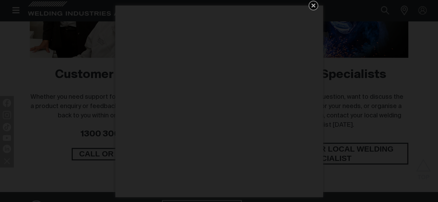
scroll to position [484, 0]
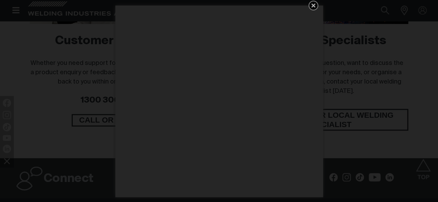
click at [312, 6] on icon "Get 5 WIA Welding Guides Free!" at bounding box center [313, 5] width 4 height 4
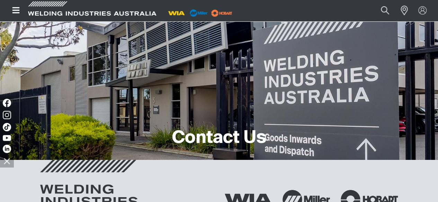
scroll to position [0, 0]
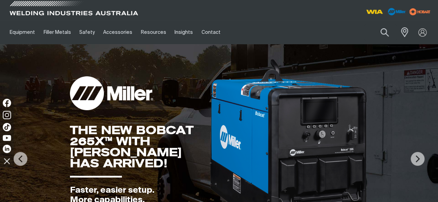
click at [91, 12] on span at bounding box center [73, 10] width 131 height 20
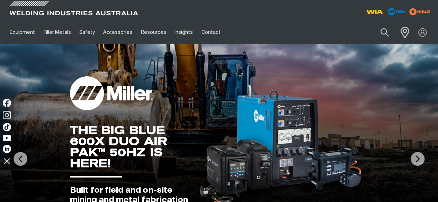
click at [402, 33] on span at bounding box center [402, 32] width 15 height 14
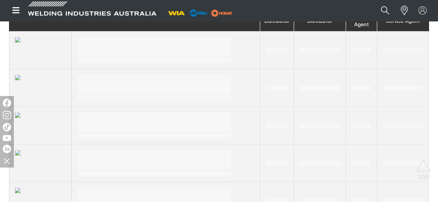
scroll to position [381, 0]
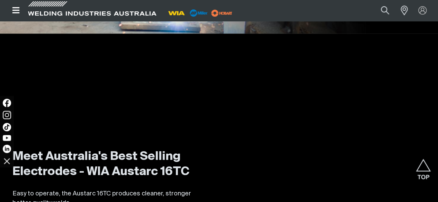
scroll to position [906, 0]
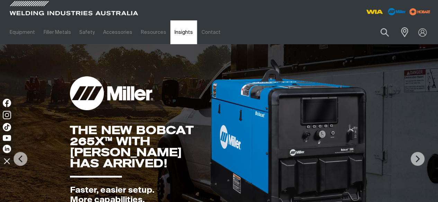
click at [178, 31] on link "Insights" at bounding box center [183, 32] width 27 height 24
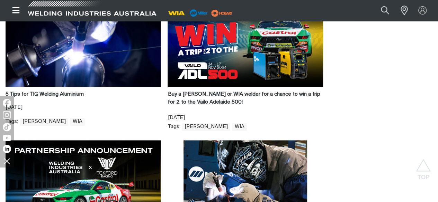
scroll to position [519, 0]
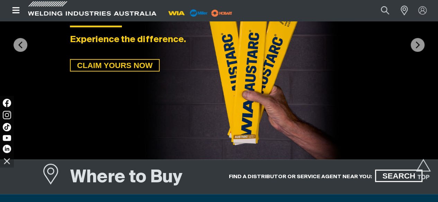
scroll to position [104, 0]
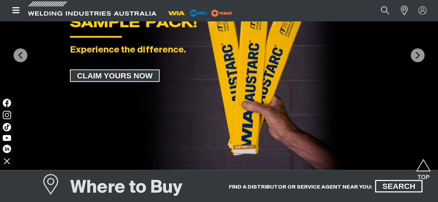
click at [126, 72] on span "CLAIM YOURS NOW" at bounding box center [115, 76] width 88 height 12
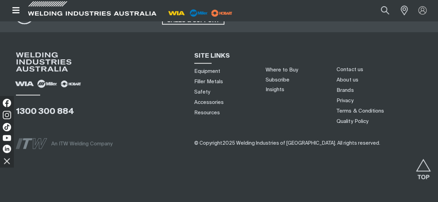
scroll to position [1785, 0]
